Goal: Transaction & Acquisition: Purchase product/service

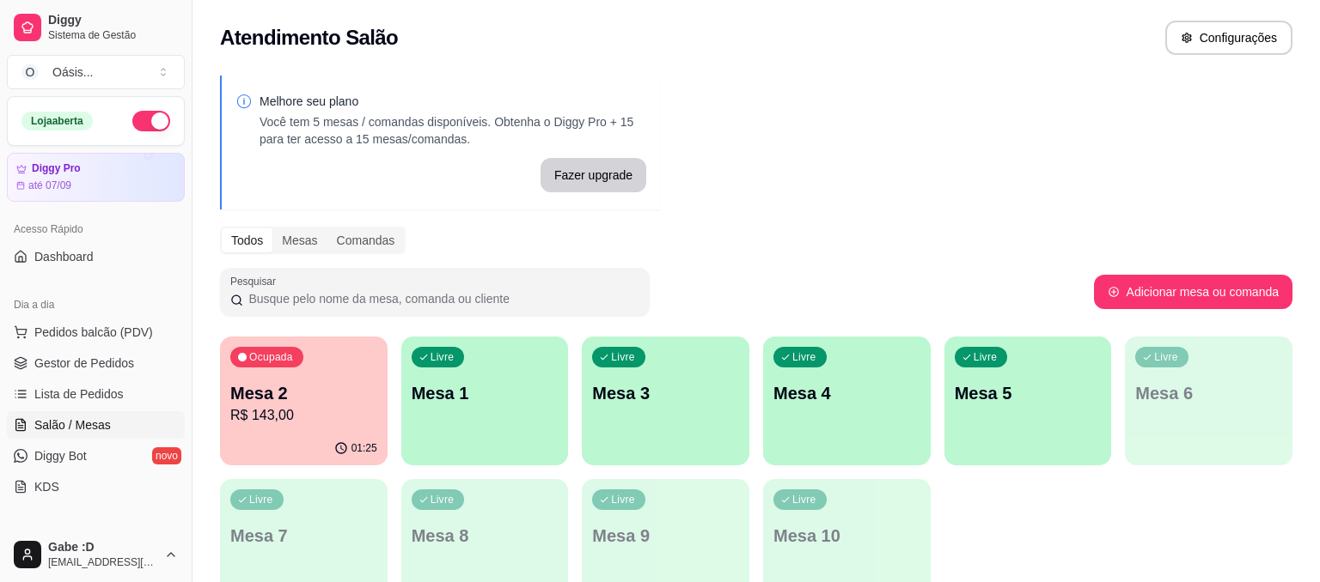
scroll to position [283, 0]
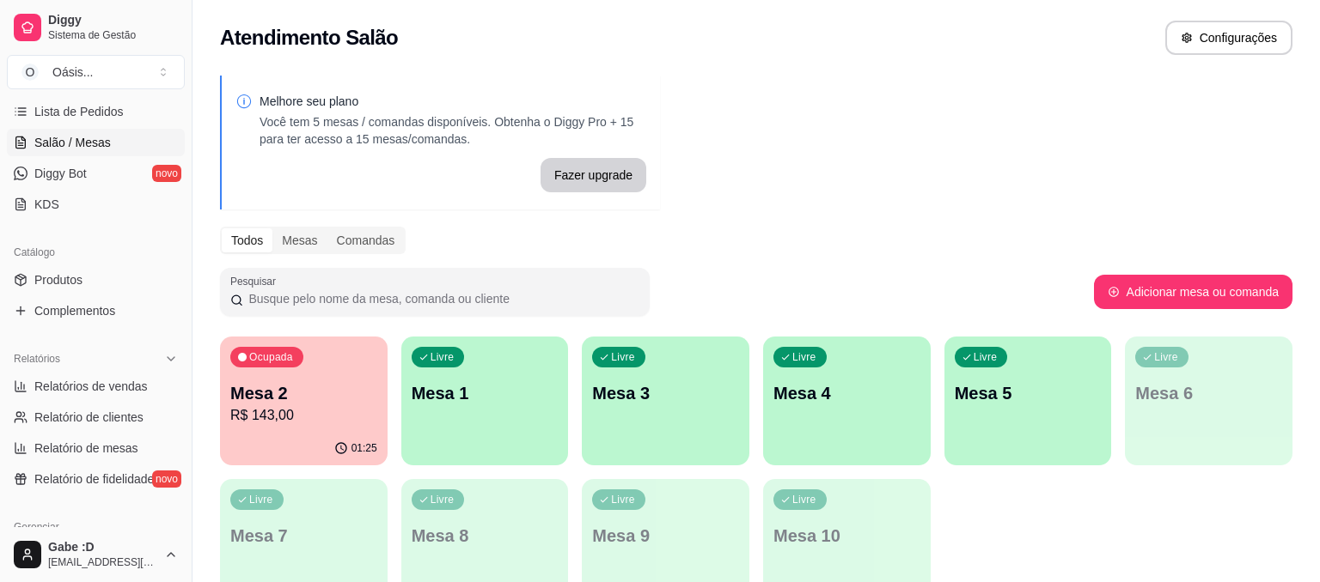
click at [288, 405] on p "R$ 143,00" at bounding box center [303, 415] width 147 height 21
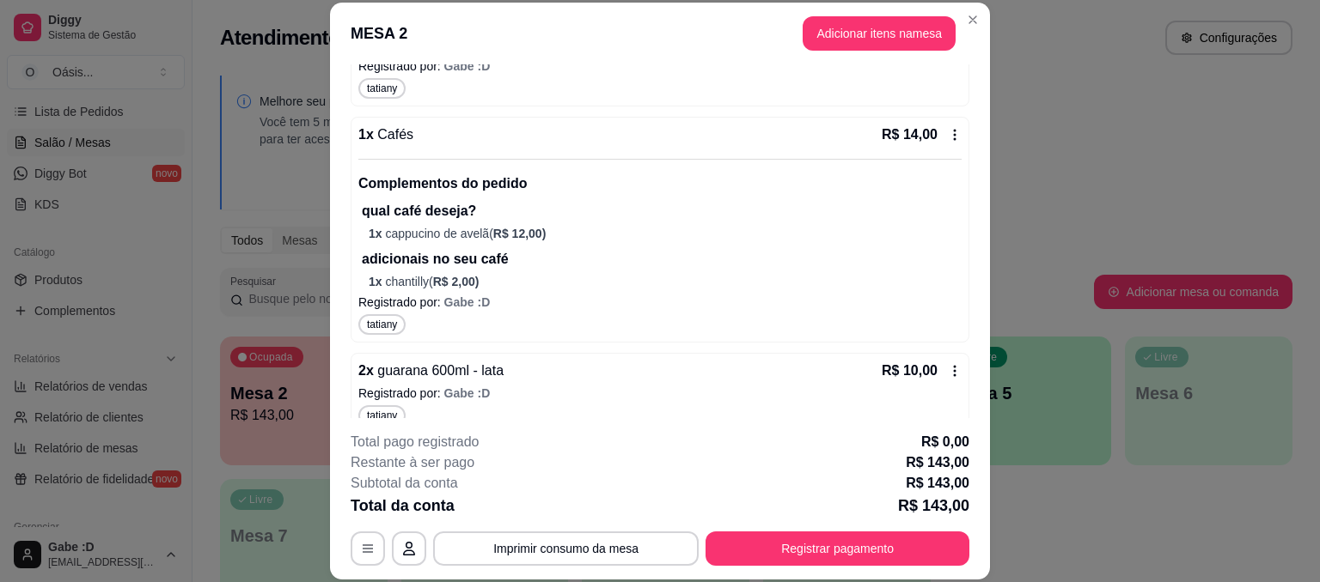
scroll to position [1141, 0]
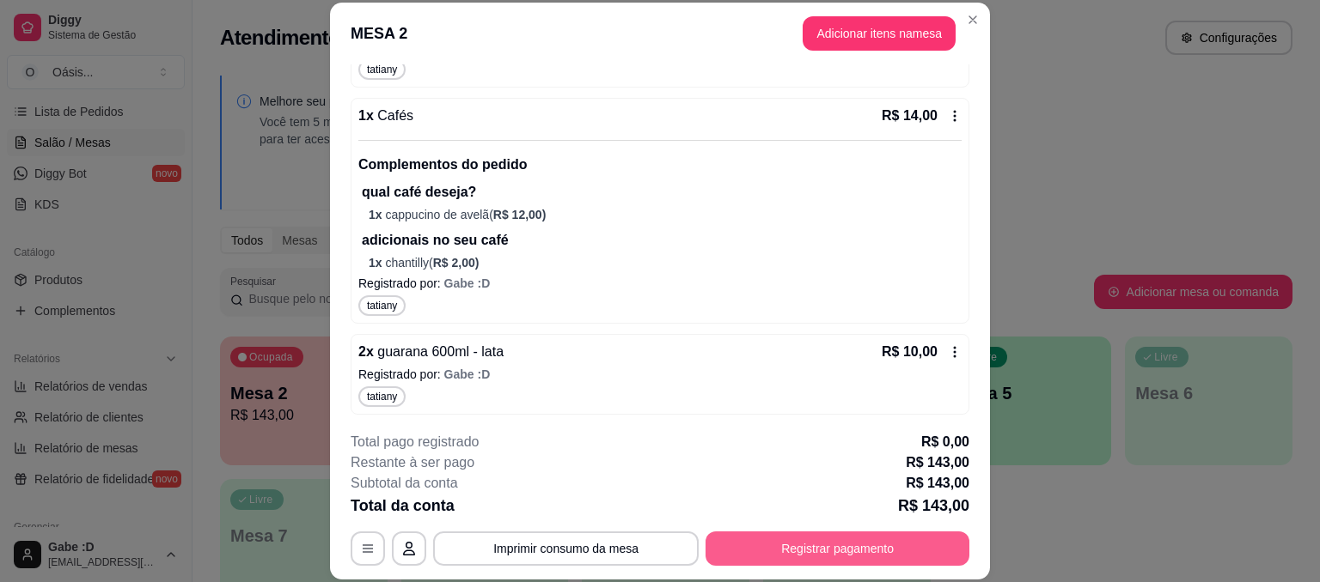
click at [735, 548] on button "Registrar pagamento" at bounding box center [837, 549] width 264 height 34
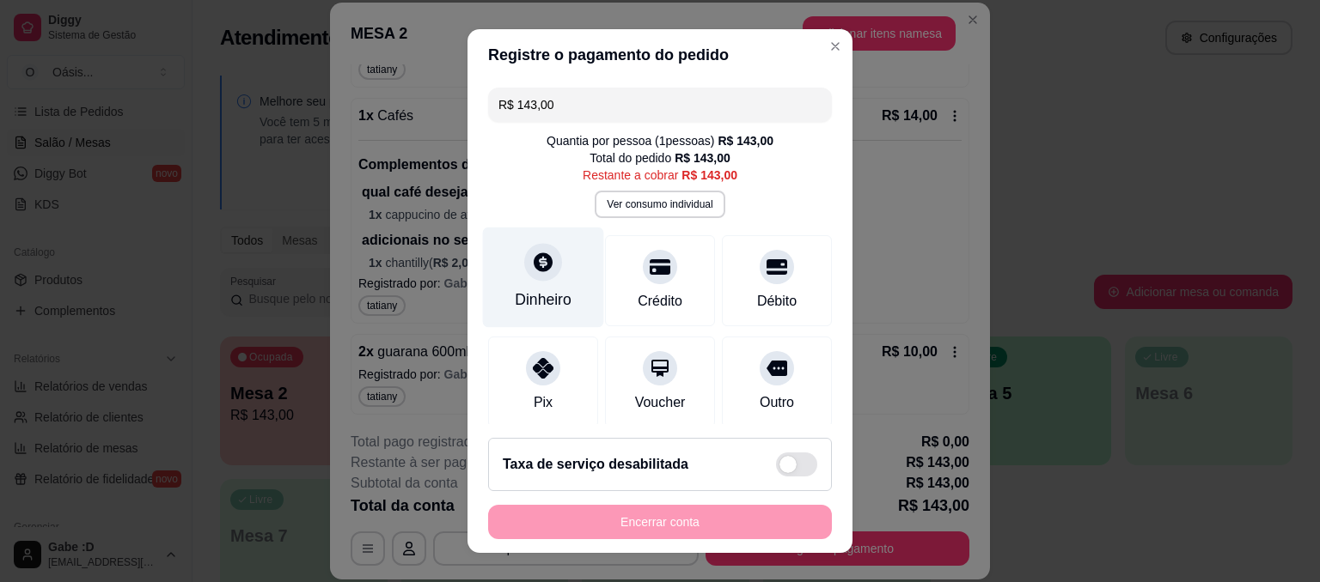
click at [531, 272] on div at bounding box center [543, 262] width 38 height 38
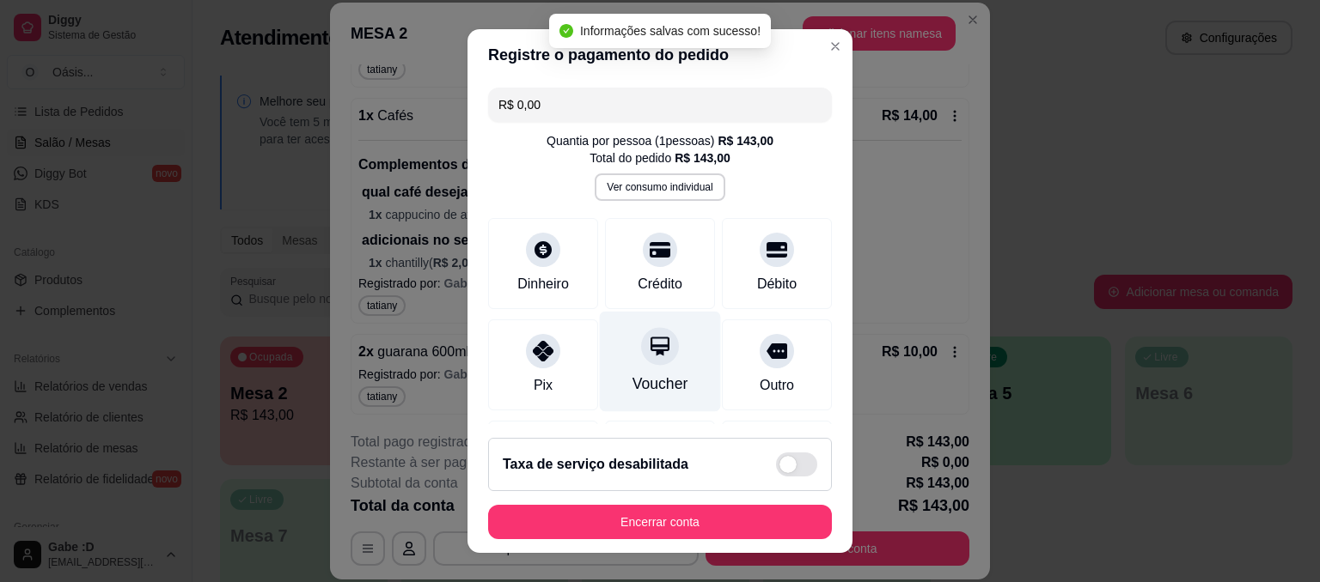
type input "R$ 0,00"
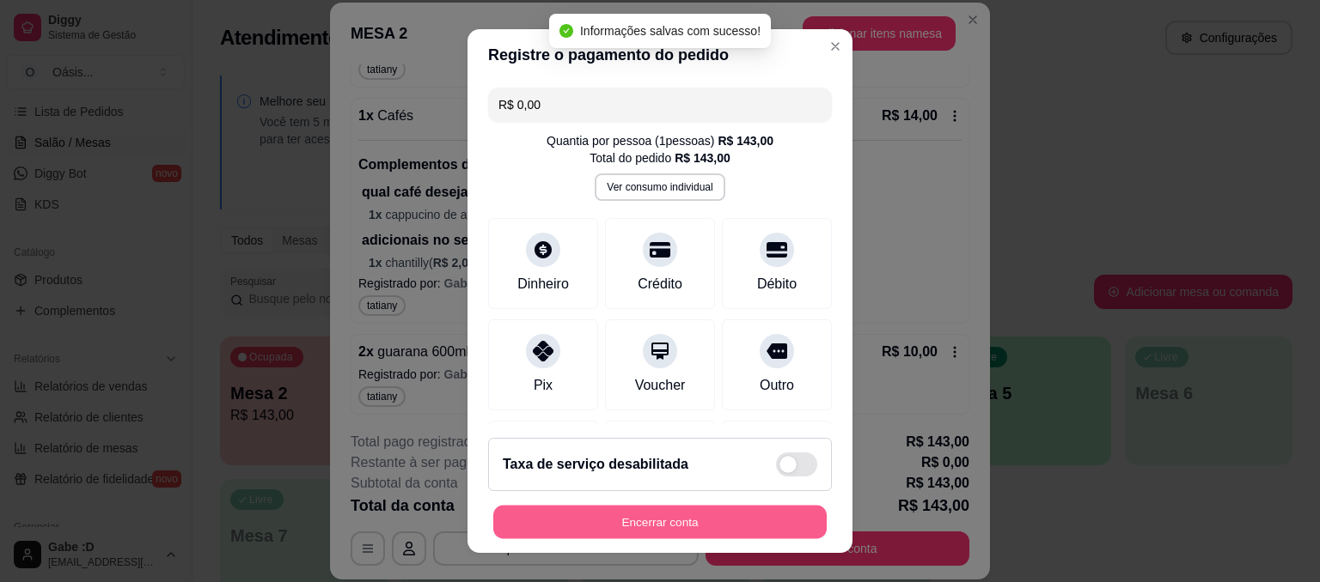
click at [651, 515] on button "Encerrar conta" at bounding box center [659, 523] width 333 height 34
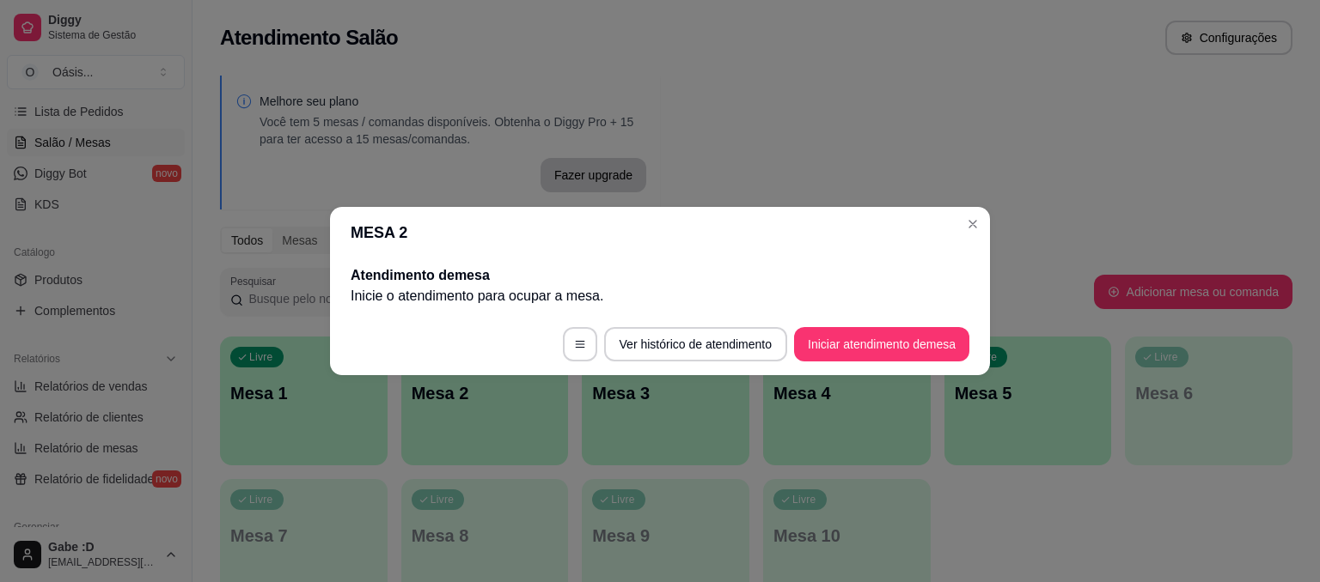
scroll to position [0, 0]
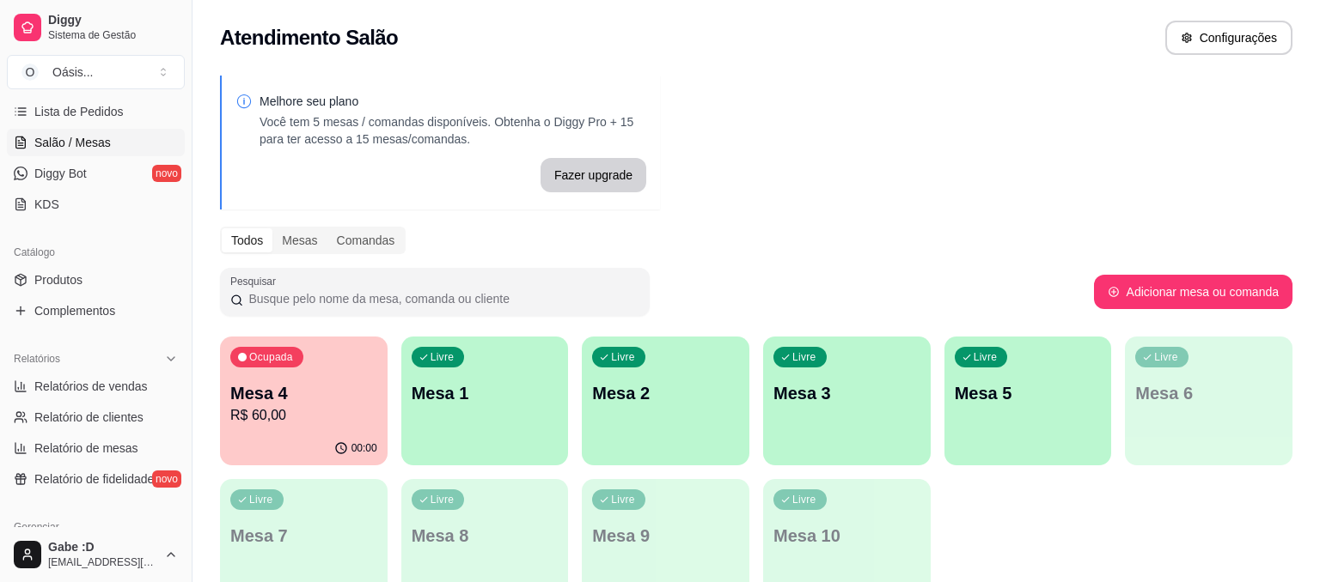
click at [243, 410] on p "R$ 60,00" at bounding box center [303, 415] width 147 height 21
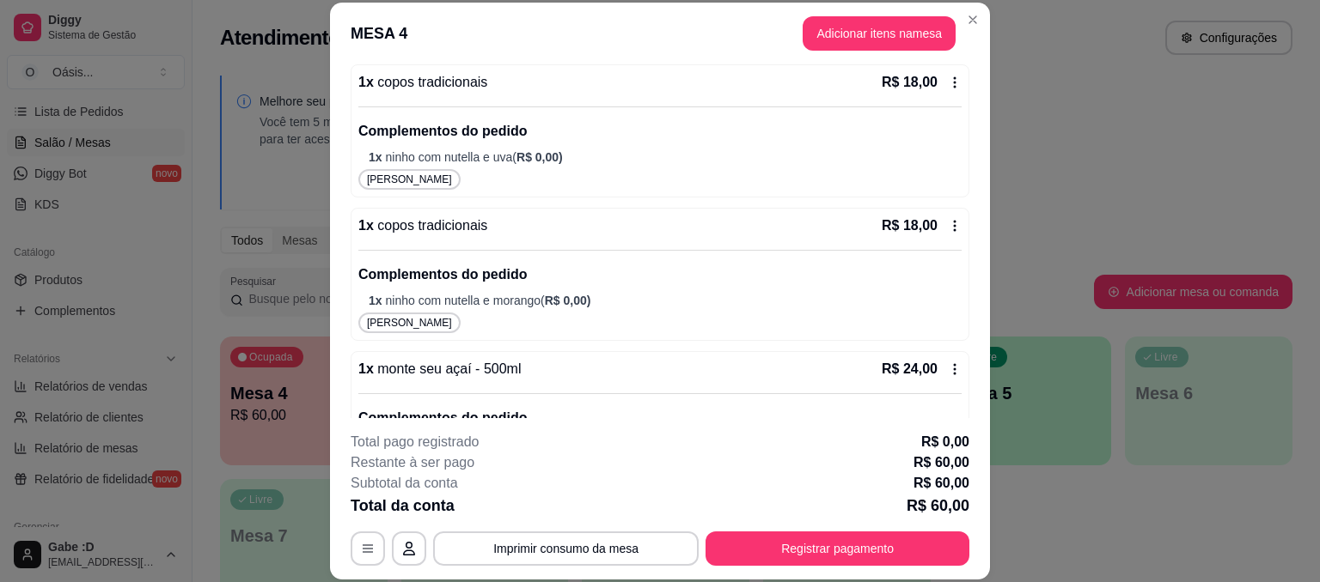
scroll to position [346, 0]
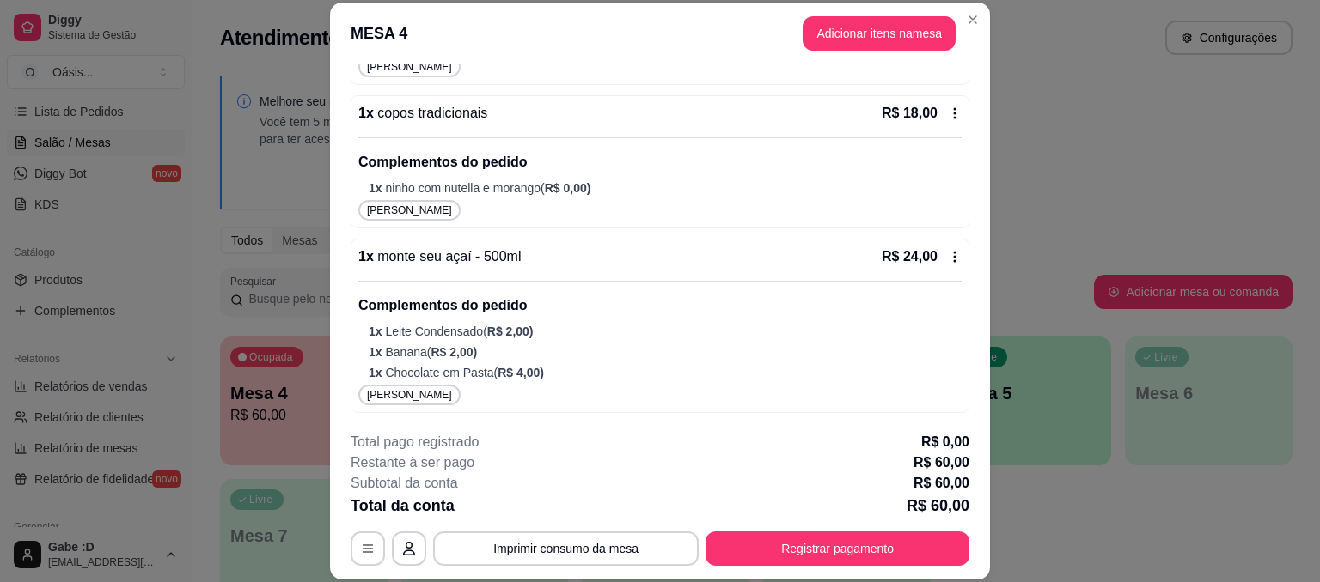
drag, startPoint x: 985, startPoint y: 235, endPoint x: 1050, endPoint y: 400, distance: 177.4
click at [1050, 400] on div "**********" at bounding box center [660, 291] width 1320 height 582
click at [875, 552] on button "Registrar pagamento" at bounding box center [837, 549] width 264 height 34
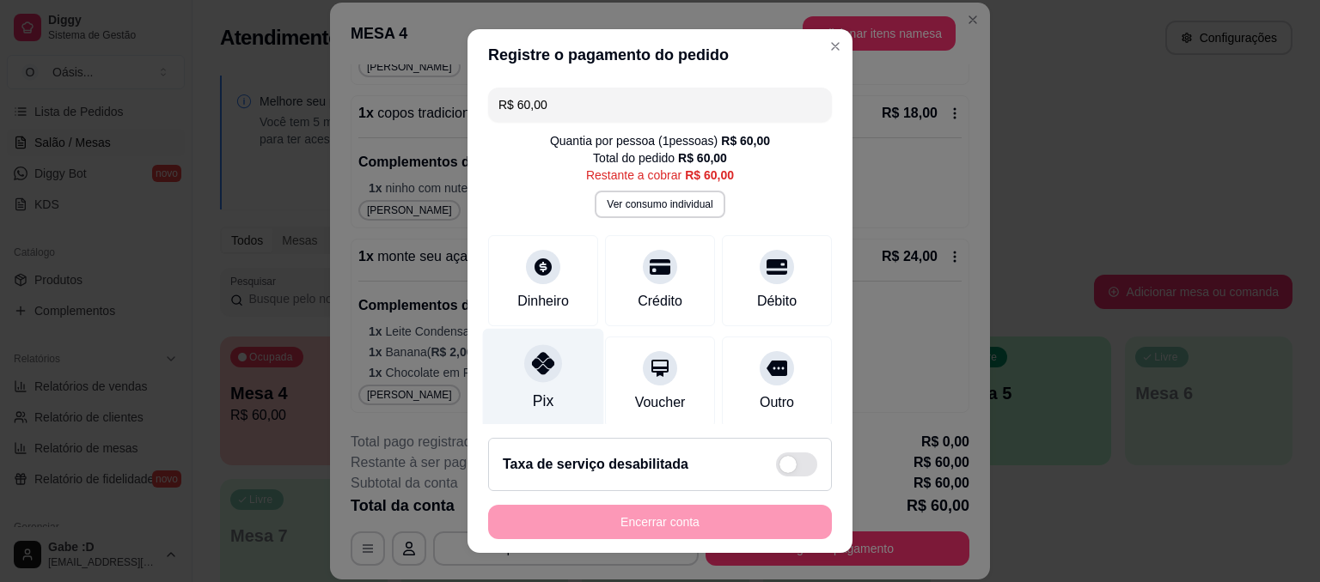
click at [579, 380] on div "Pix" at bounding box center [543, 379] width 121 height 101
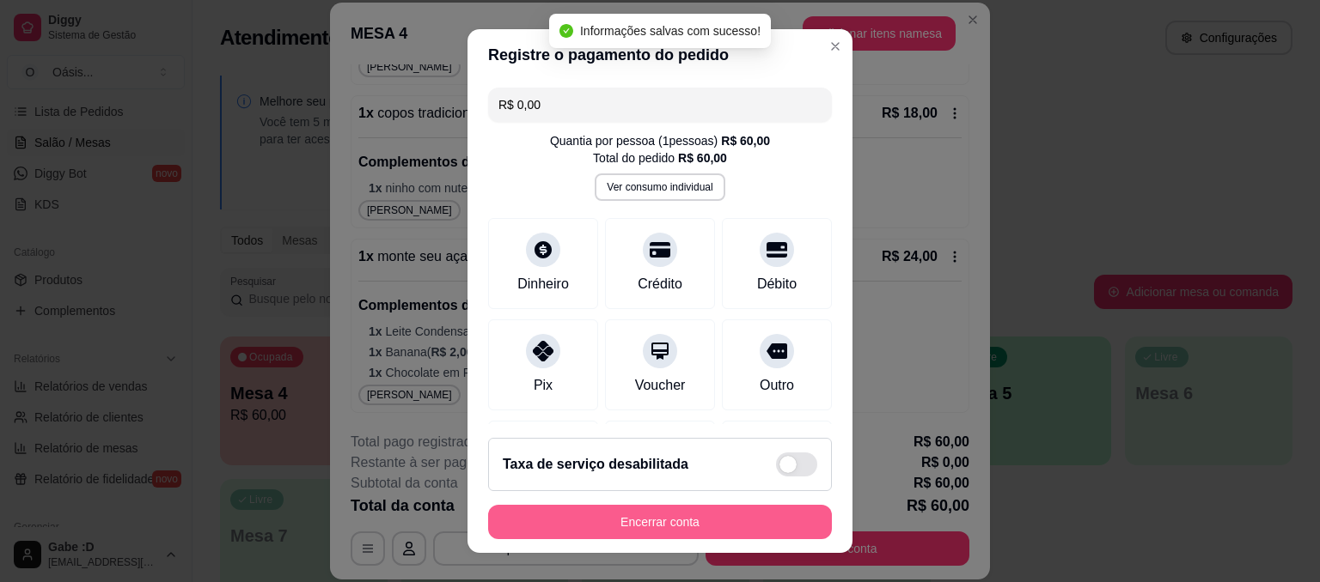
type input "R$ 0,00"
click at [650, 521] on button "Encerrar conta" at bounding box center [659, 523] width 333 height 34
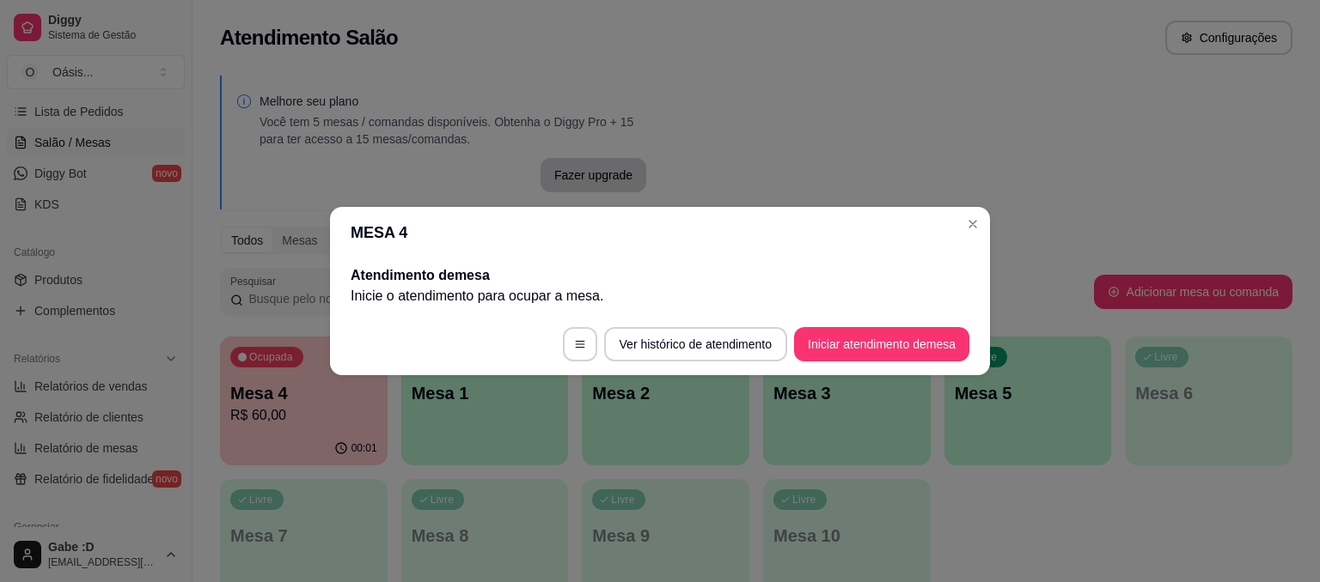
scroll to position [0, 0]
